Goal: Information Seeking & Learning: Learn about a topic

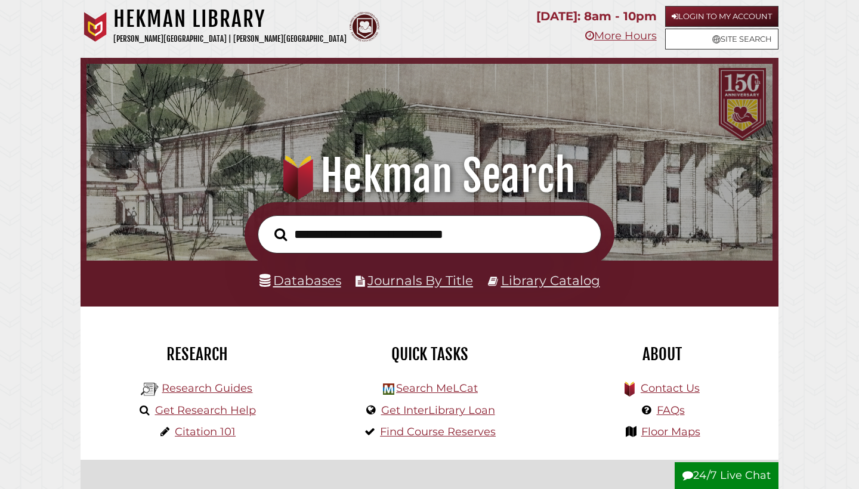
scroll to position [227, 680]
click at [351, 230] on input "text" at bounding box center [429, 234] width 343 height 39
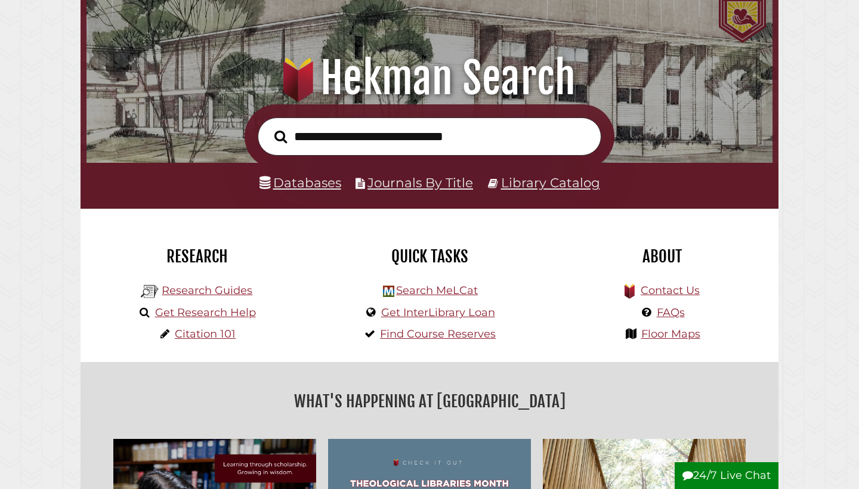
scroll to position [156, 0]
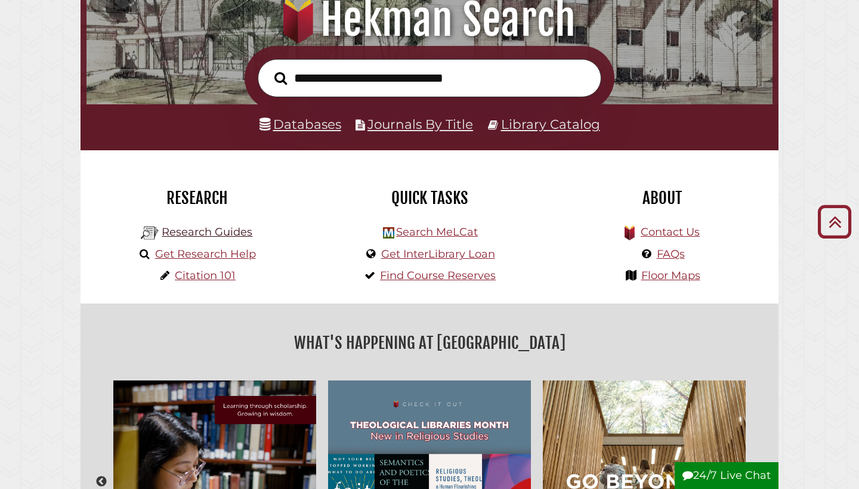
click at [212, 233] on link "Research Guides" at bounding box center [207, 231] width 91 height 13
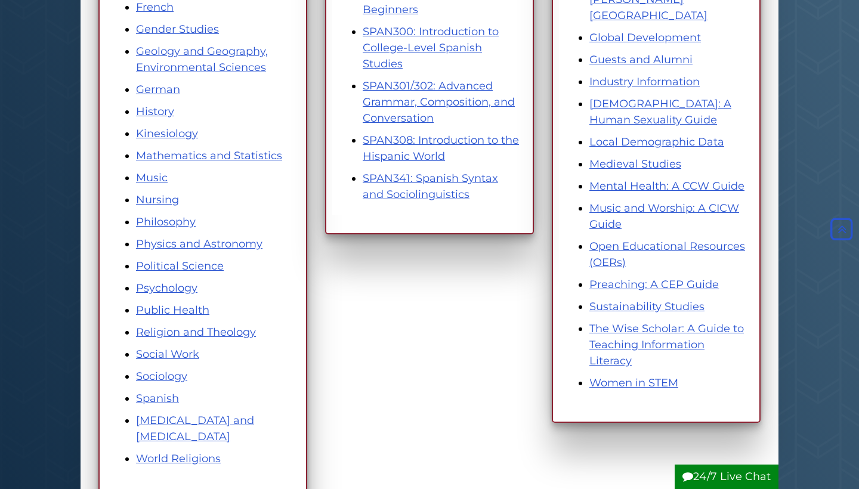
scroll to position [559, 0]
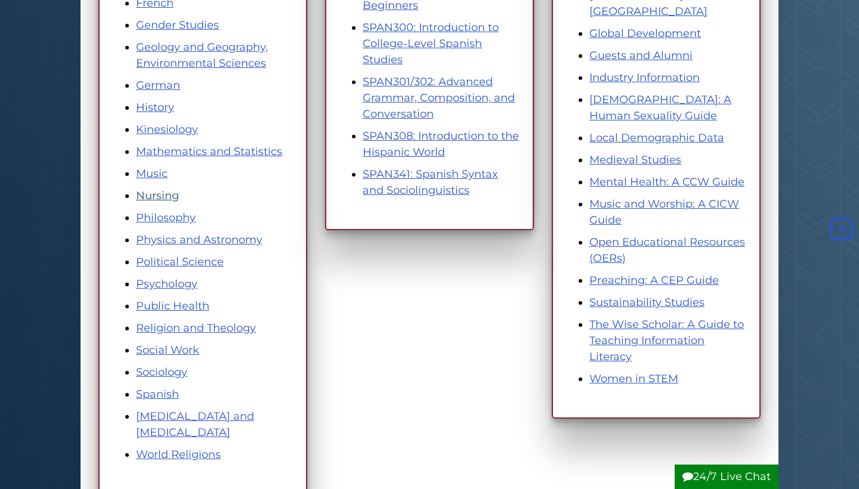
click at [162, 192] on link "Nursing" at bounding box center [157, 195] width 43 height 13
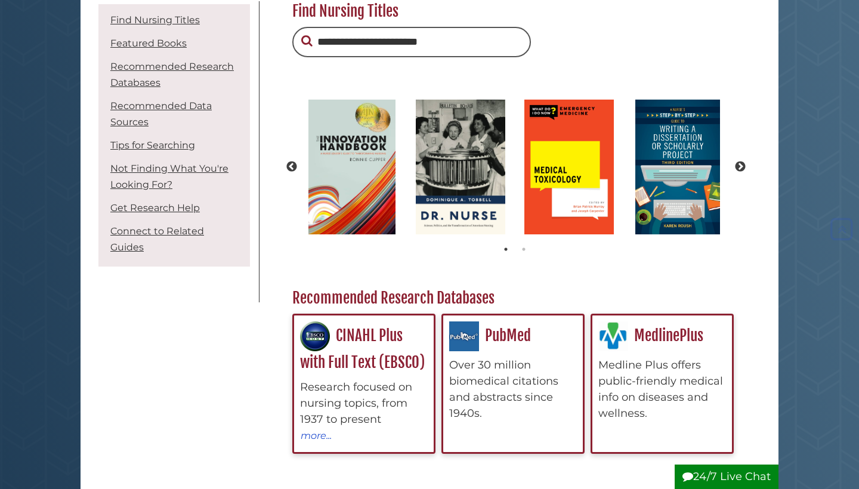
scroll to position [181, 0]
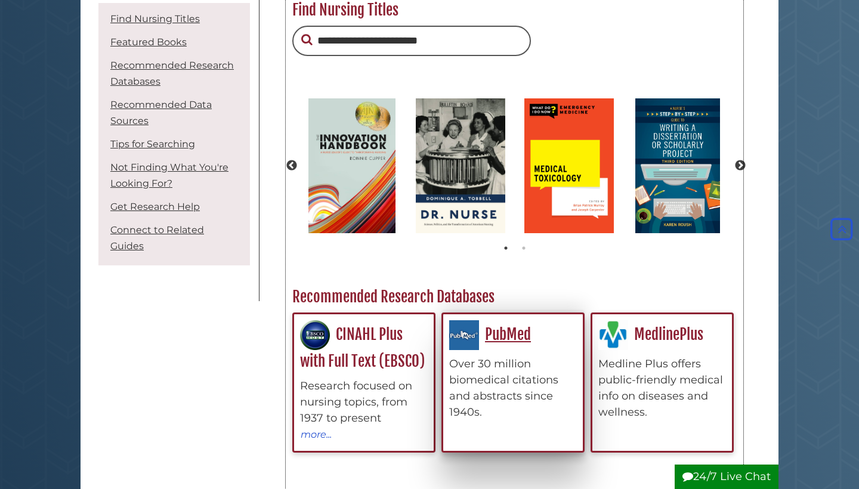
click at [499, 348] on div "PubMed Over 30 million biomedical citations and abstracts since 1940s." at bounding box center [513, 370] width 128 height 100
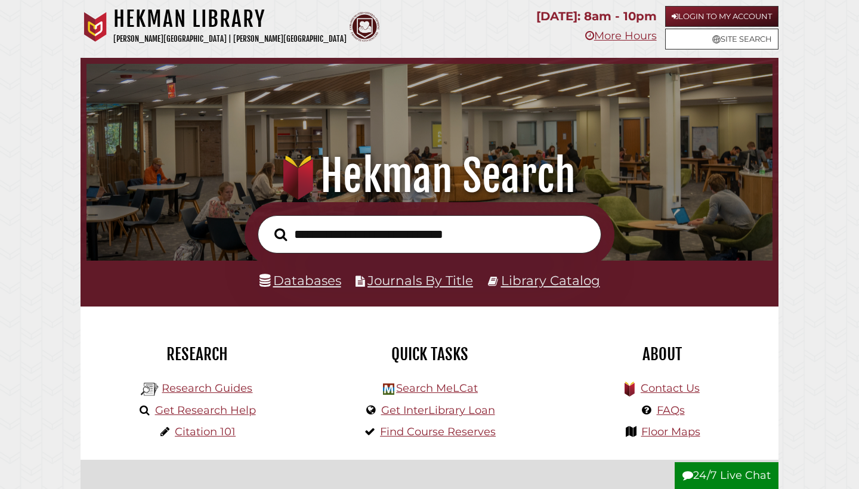
scroll to position [227, 680]
click at [343, 224] on input "text" at bounding box center [429, 234] width 343 height 39
type input "*"
click at [202, 385] on link "Research Guides" at bounding box center [207, 388] width 91 height 13
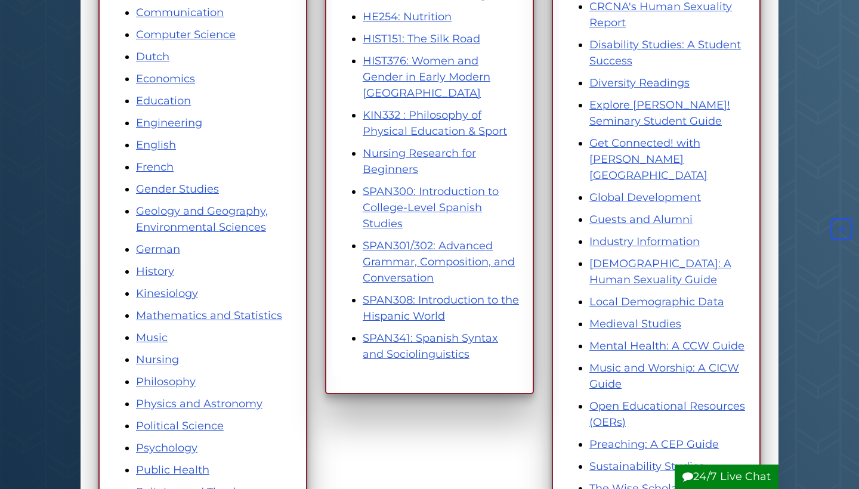
scroll to position [401, 0]
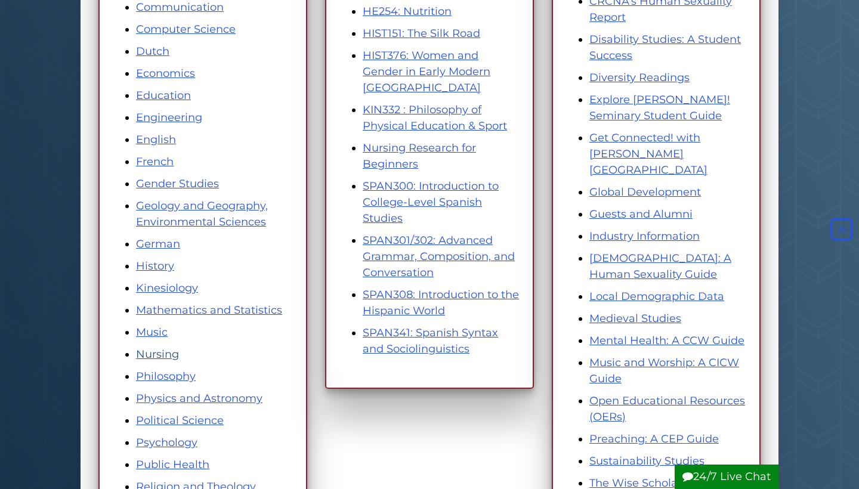
click at [159, 354] on link "Nursing" at bounding box center [157, 354] width 43 height 13
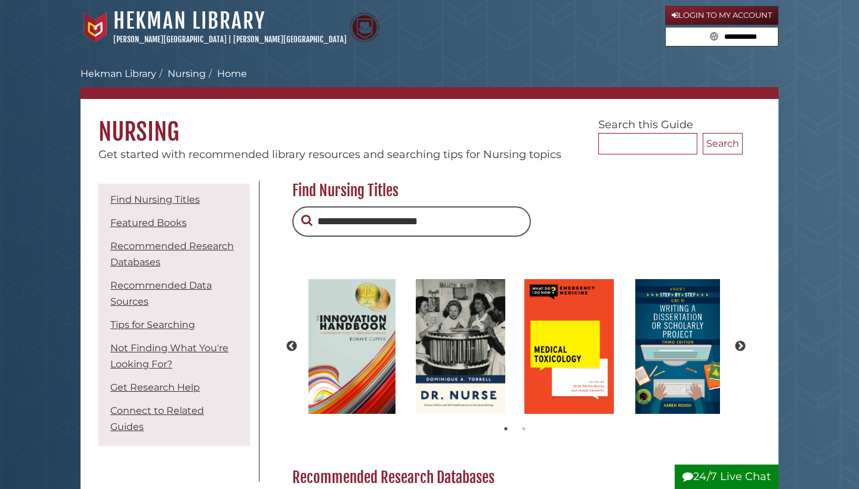
click at [333, 217] on input "text" at bounding box center [411, 221] width 238 height 30
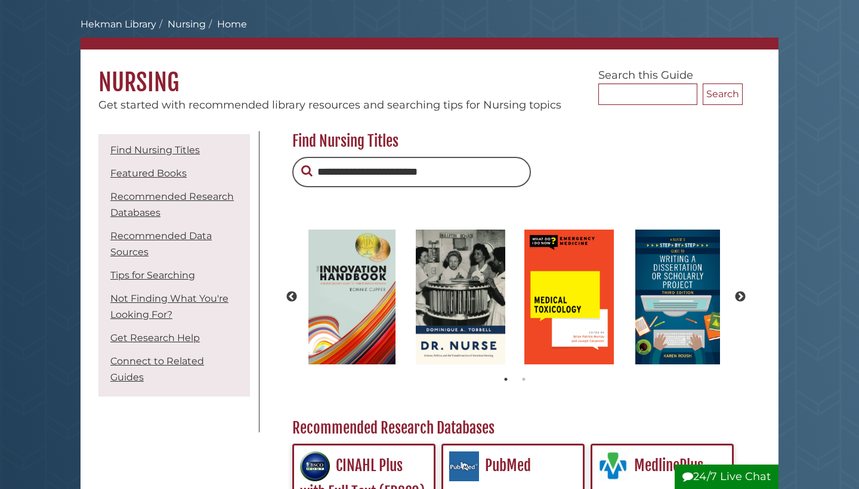
scroll to position [126, 0]
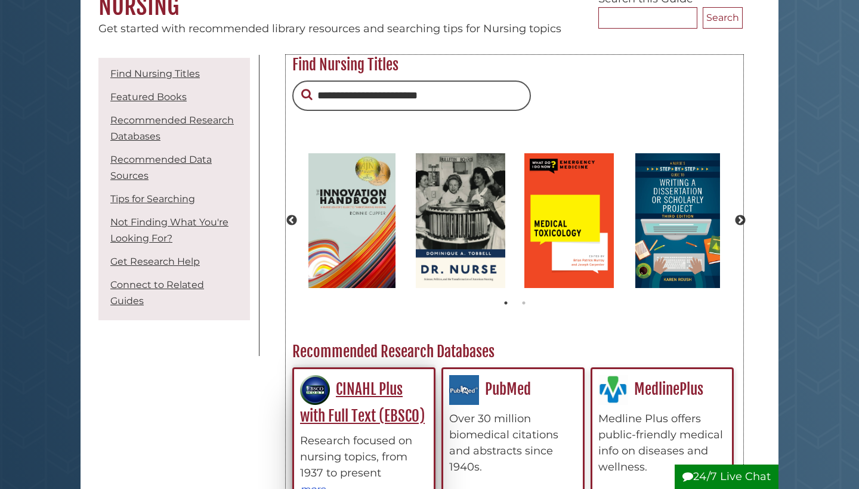
click at [366, 398] on div "CINAHL Plus with Full Text (EBSCO) Research focused on nursing topics, from 193…" at bounding box center [364, 436] width 128 height 122
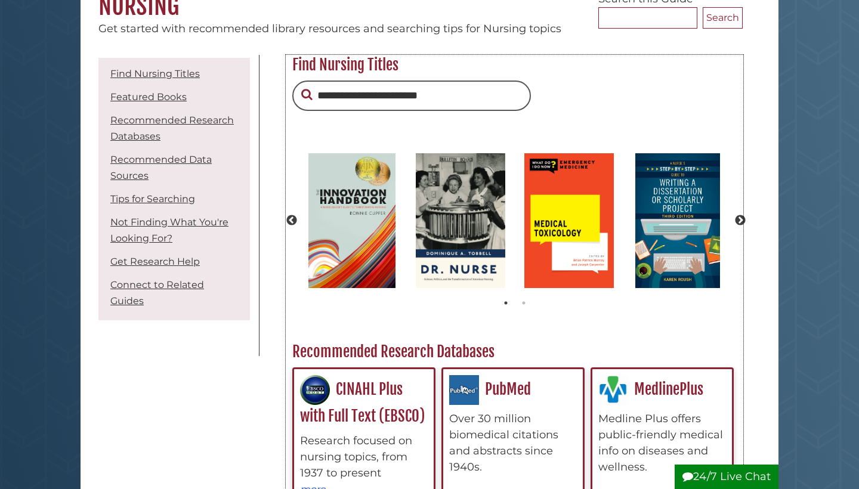
scroll to position [125, 0]
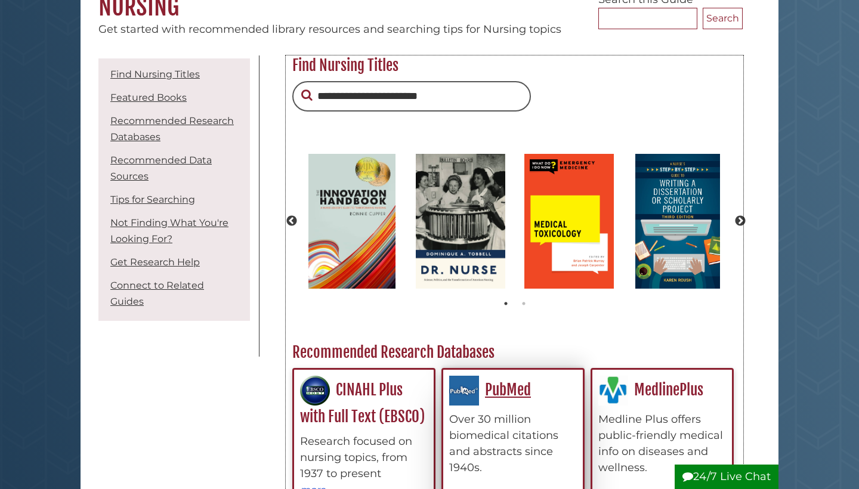
click at [463, 370] on li "PubMed Over 30 million biomedical citations and abstracts since 1940s." at bounding box center [512, 438] width 143 height 141
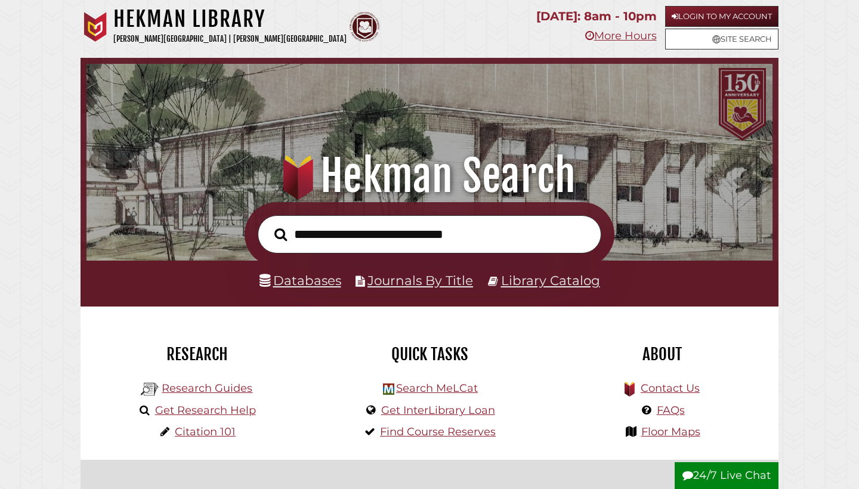
scroll to position [227, 680]
click at [211, 392] on link "Research Guides" at bounding box center [207, 388] width 91 height 13
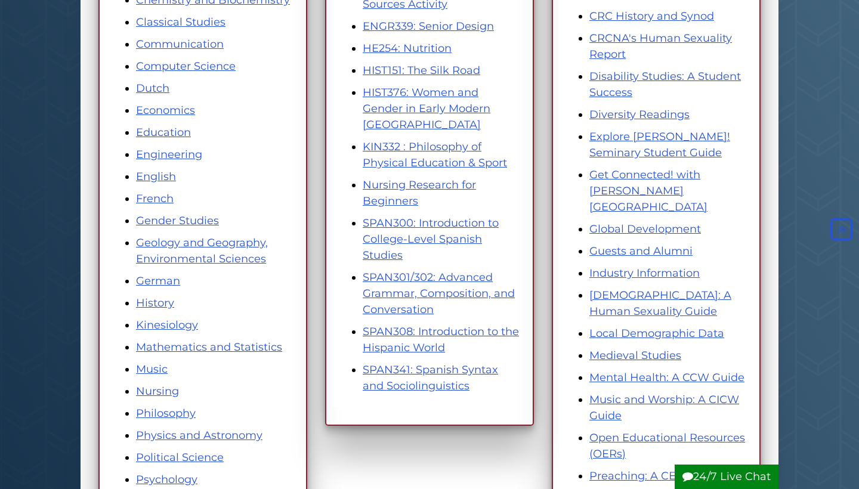
scroll to position [364, 0]
click at [160, 391] on link "Nursing" at bounding box center [157, 390] width 43 height 13
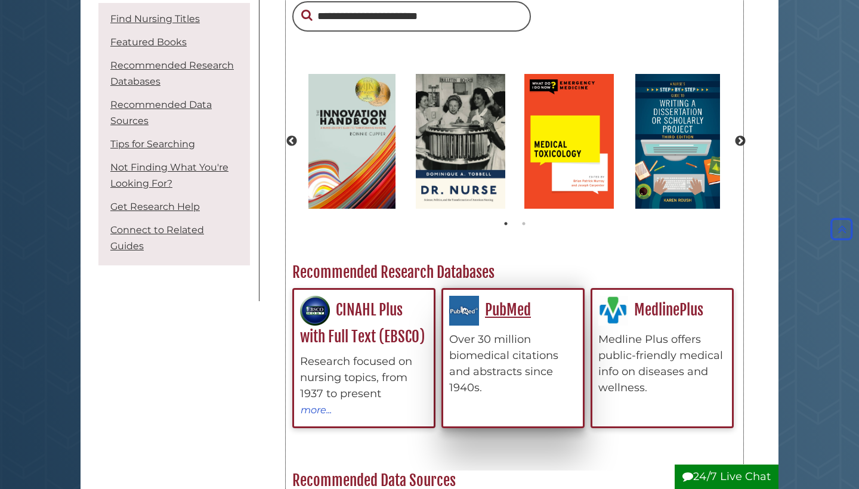
click at [526, 373] on div "Over 30 million biomedical citations and abstracts since 1940s." at bounding box center [513, 363] width 128 height 64
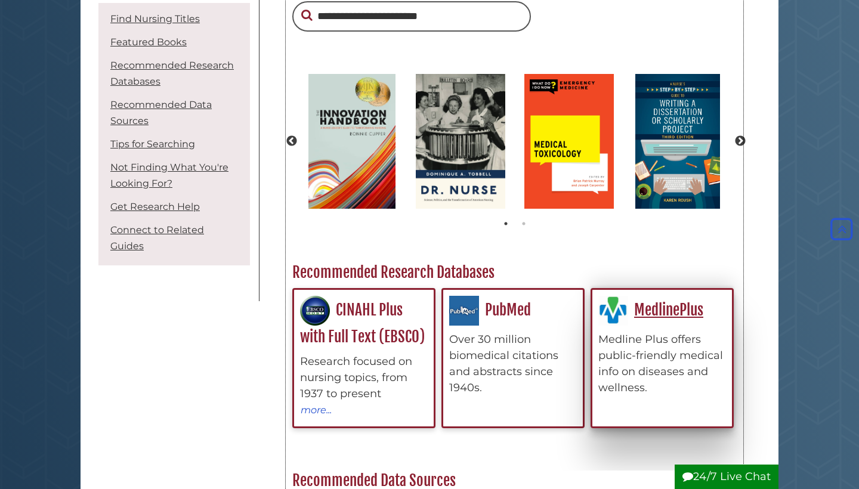
click at [679, 318] on link "MedlinePlus" at bounding box center [650, 309] width 105 height 18
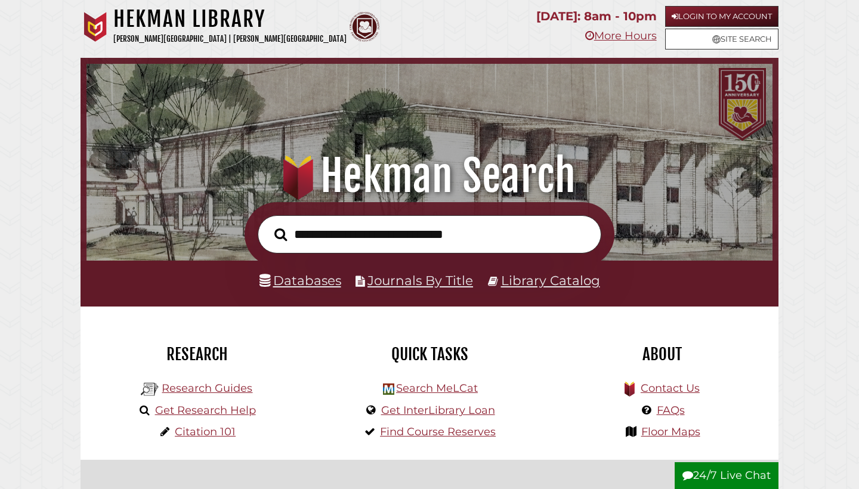
scroll to position [227, 680]
click at [172, 386] on link "Research Guides" at bounding box center [207, 388] width 91 height 13
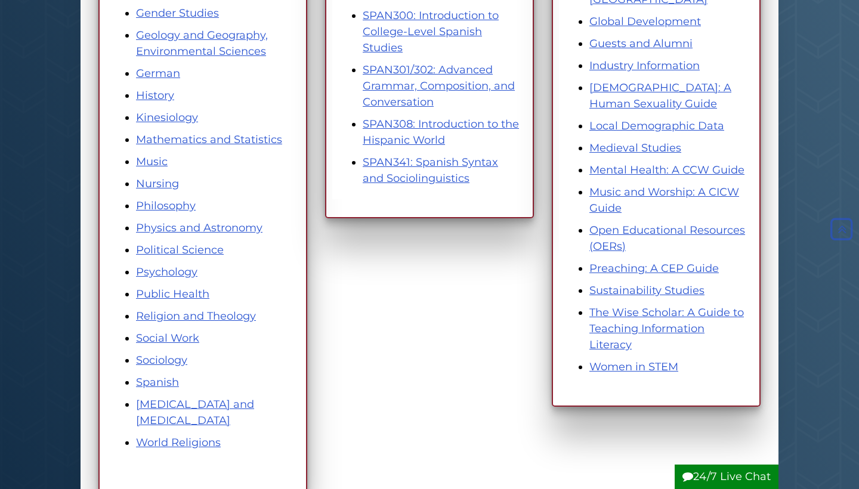
scroll to position [592, 0]
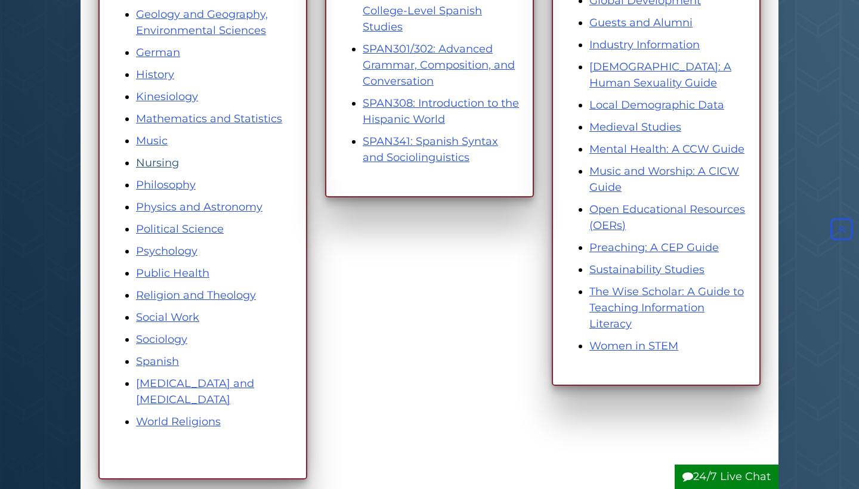
click at [168, 166] on link "Nursing" at bounding box center [157, 162] width 43 height 13
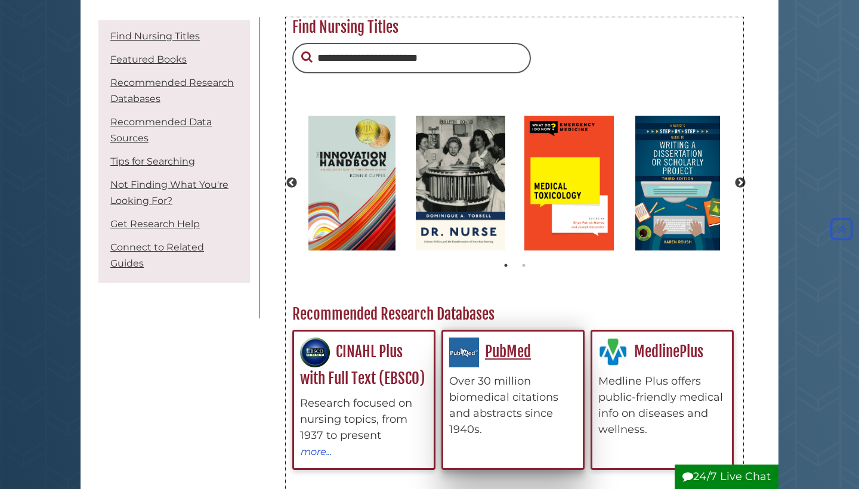
click at [538, 418] on div "Over 30 million biomedical citations and abstracts since 1940s." at bounding box center [513, 405] width 128 height 64
